Goal: Task Accomplishment & Management: Manage account settings

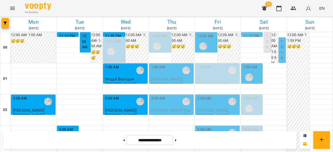
scroll to position [521, 0]
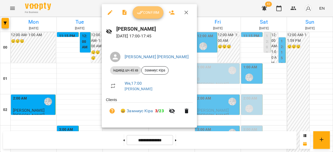
click at [143, 11] on span "Confirm" at bounding box center [148, 12] width 22 height 6
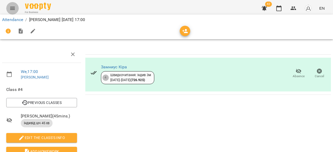
click at [14, 9] on icon "Menu" at bounding box center [12, 8] width 6 height 6
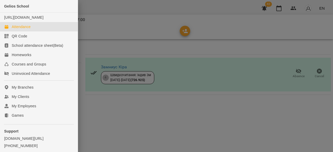
click at [30, 29] on link "Attendance" at bounding box center [39, 26] width 78 height 9
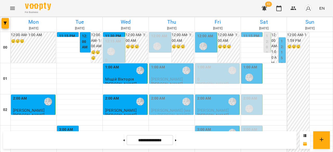
scroll to position [548, 0]
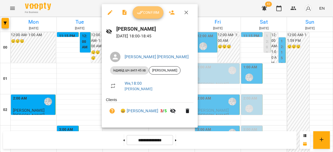
click at [140, 15] on icon "button" at bounding box center [140, 12] width 6 height 6
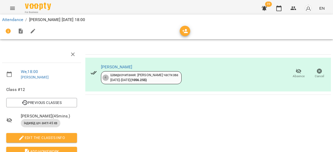
click at [41, 2] on div "For Business 39 EN" at bounding box center [166, 8] width 333 height 17
click at [41, 3] on img at bounding box center [38, 7] width 26 height 8
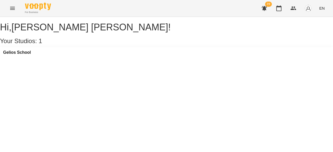
click at [15, 7] on icon "Menu" at bounding box center [12, 8] width 6 height 6
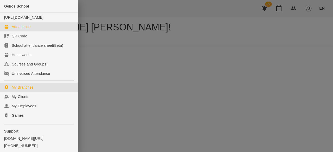
click at [21, 29] on div "Attendance" at bounding box center [21, 26] width 19 height 5
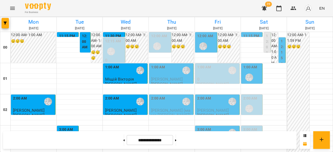
click at [160, 70] on div "1:00 AM" at bounding box center [158, 70] width 14 height 12
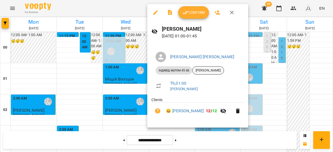
click at [202, 69] on span "[PERSON_NAME]" at bounding box center [207, 70] width 31 height 5
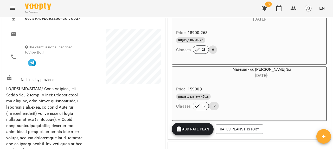
scroll to position [26, 0]
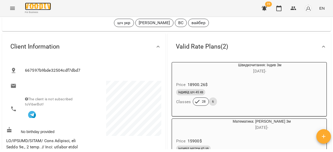
click at [37, 4] on img at bounding box center [38, 7] width 26 height 8
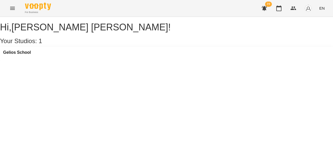
click at [12, 8] on icon "Menu" at bounding box center [12, 8] width 5 height 3
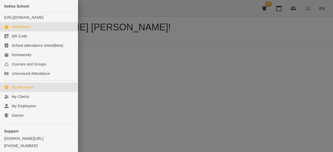
click at [33, 31] on link "Attendance" at bounding box center [39, 26] width 78 height 9
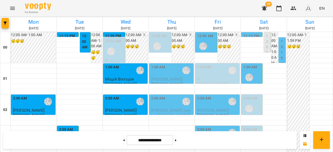
scroll to position [651, 0]
